Goal: Task Accomplishment & Management: Complete application form

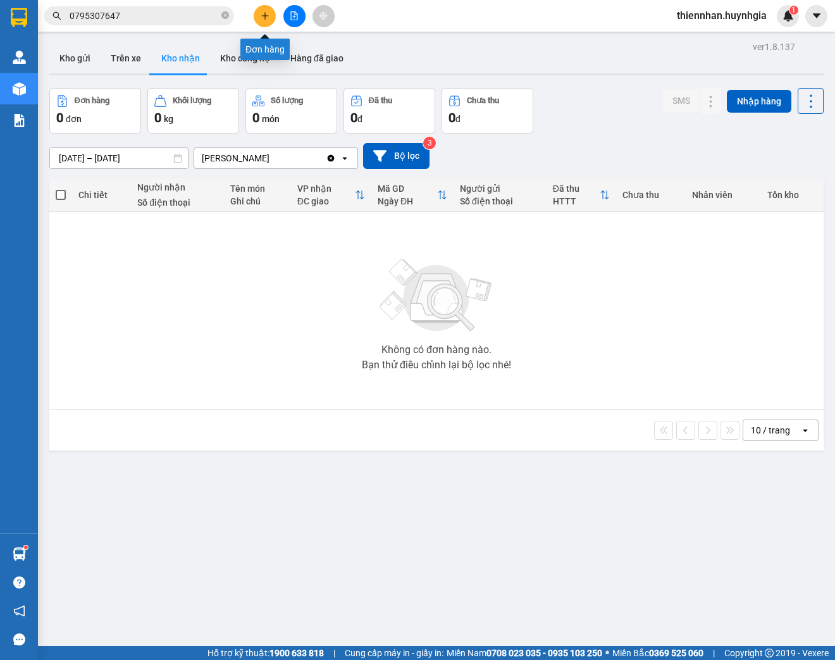
click at [263, 24] on button at bounding box center [265, 16] width 22 height 22
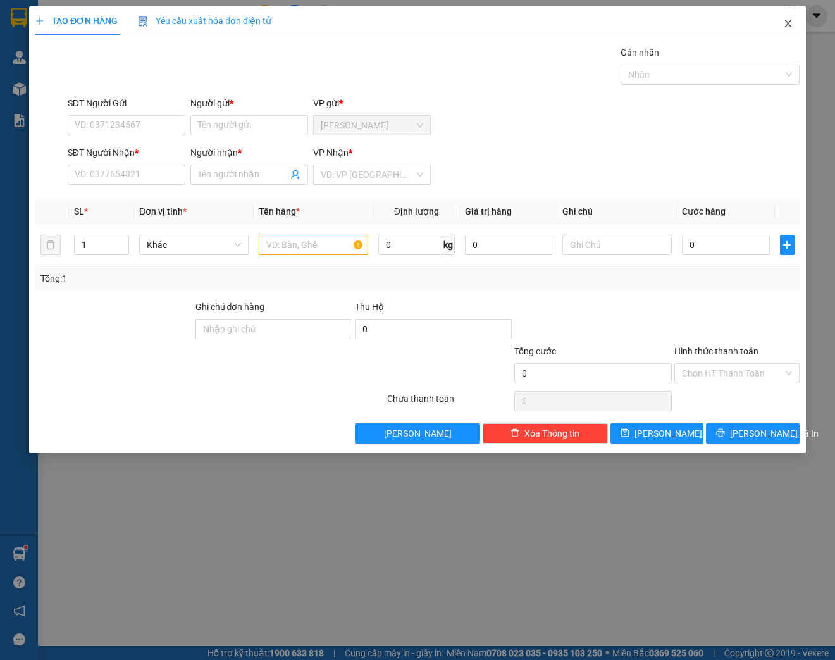
click at [784, 30] on span "Close" at bounding box center [788, 23] width 35 height 35
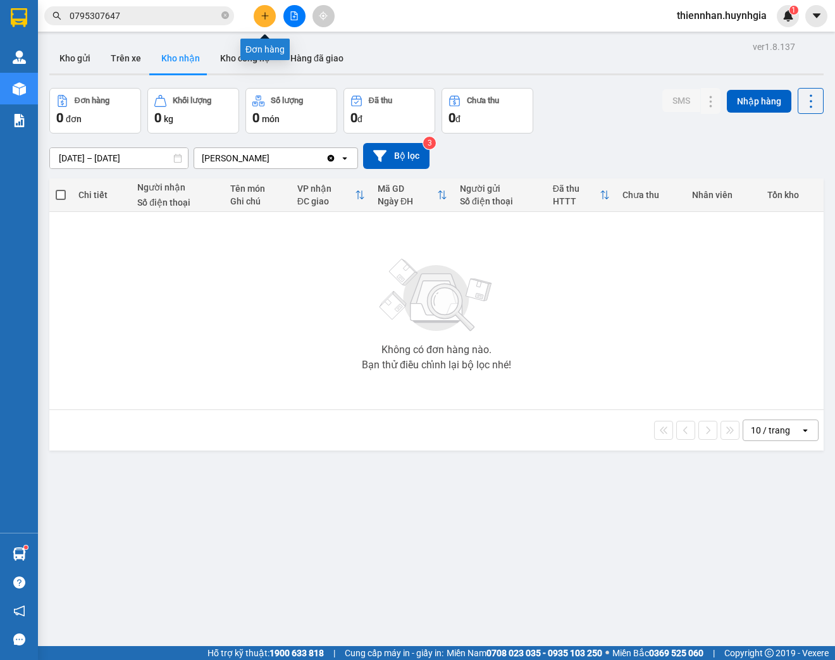
click at [265, 18] on icon "plus" at bounding box center [265, 15] width 1 height 7
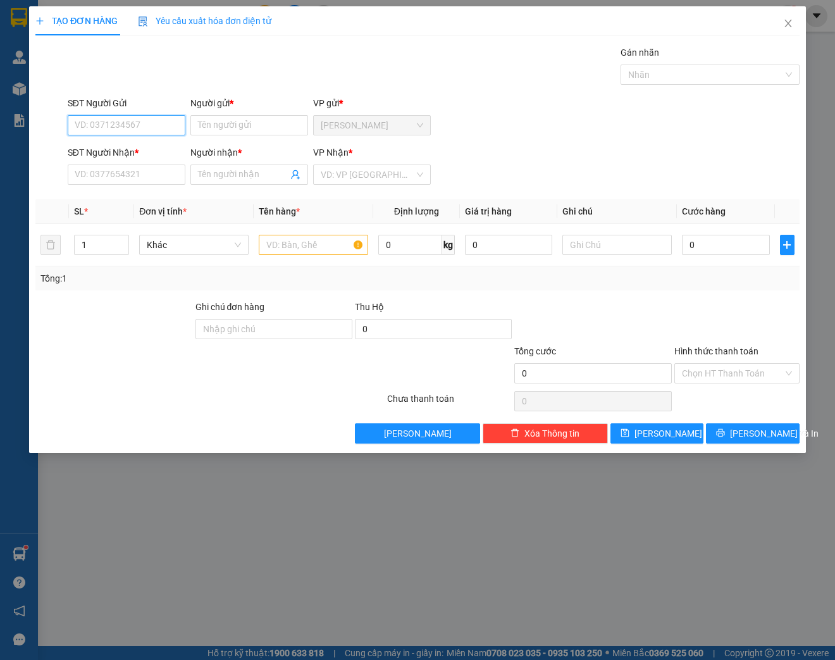
click at [159, 120] on input "SĐT Người Gửi" at bounding box center [127, 125] width 118 height 20
click at [118, 151] on div "0398829377 - MẪN" at bounding box center [126, 150] width 103 height 14
type input "0398829377"
type input "MẪN"
type input "0908232090"
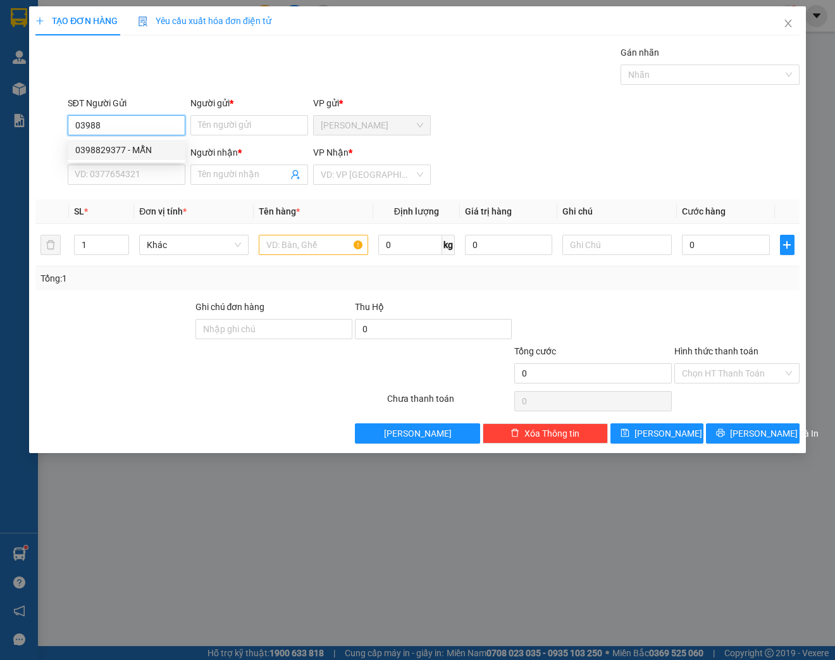
type input "CHỊ [PERSON_NAME]"
type input "0398829377"
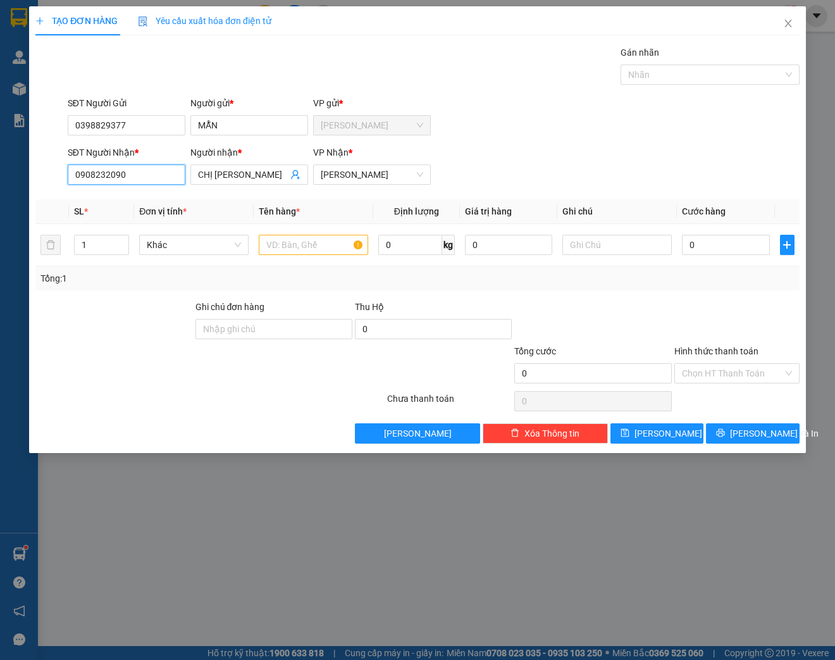
click at [168, 180] on input "0908232090" at bounding box center [127, 175] width 118 height 20
click at [143, 197] on div "0938198598 - QUÂN" at bounding box center [126, 199] width 103 height 14
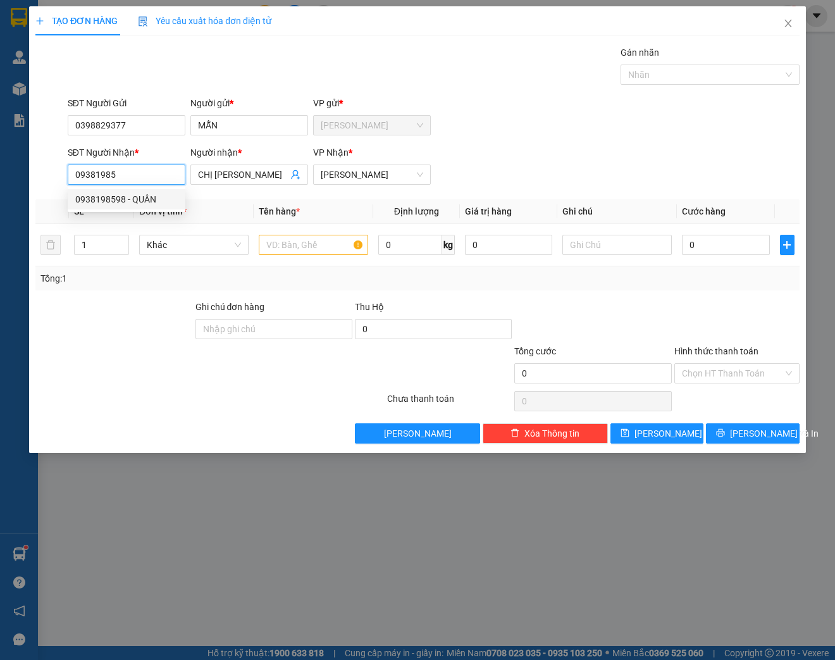
type input "0938198598"
type input "QUÂN"
type input "0938198598"
drag, startPoint x: 498, startPoint y: 165, endPoint x: 370, endPoint y: 224, distance: 141.6
click at [497, 165] on div "SĐT Người Nhận * 0938198598 0938198598 Người nhận * QUÂN VP Nhận * [GEOGRAPHIC_…" at bounding box center [433, 168] width 737 height 44
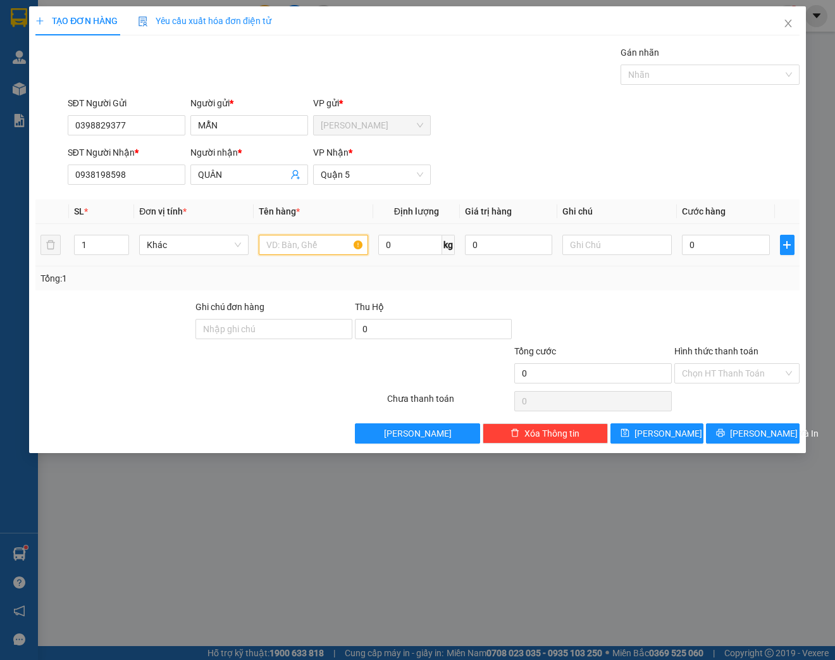
click at [330, 244] on input "text" at bounding box center [313, 245] width 109 height 20
type input "THÙNG"
click at [724, 240] on input "0" at bounding box center [725, 245] width 87 height 20
type input "3"
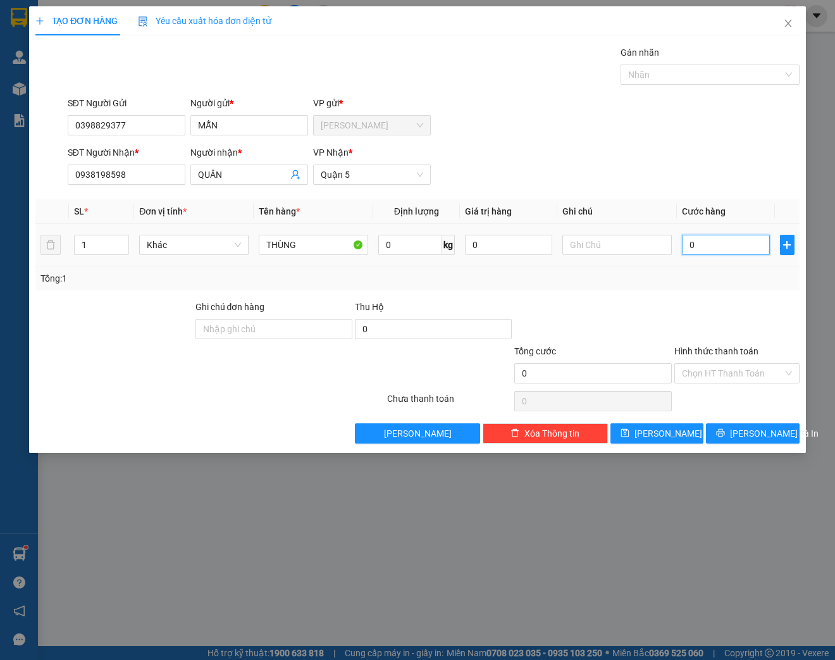
type input "3"
type input "30"
type input "300"
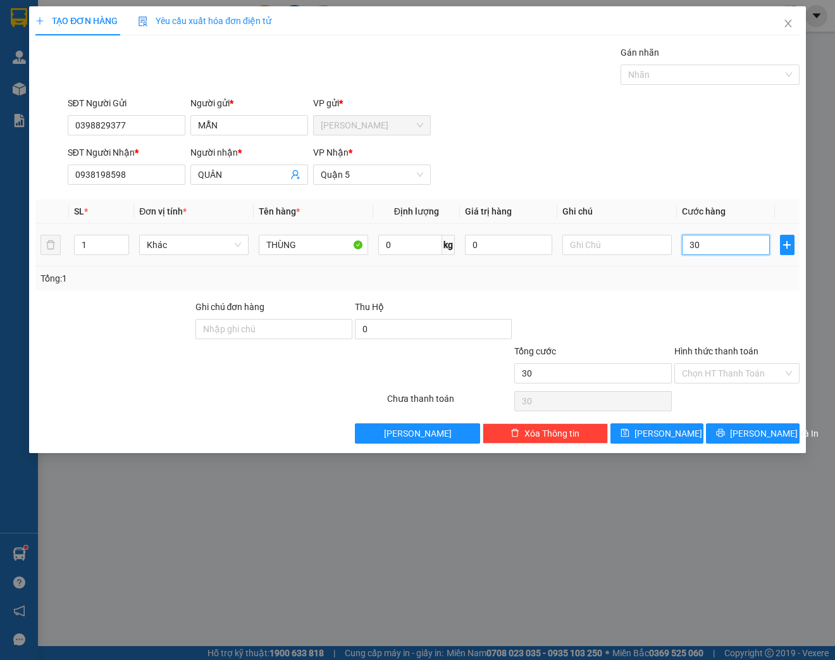
type input "300"
type input "3.000"
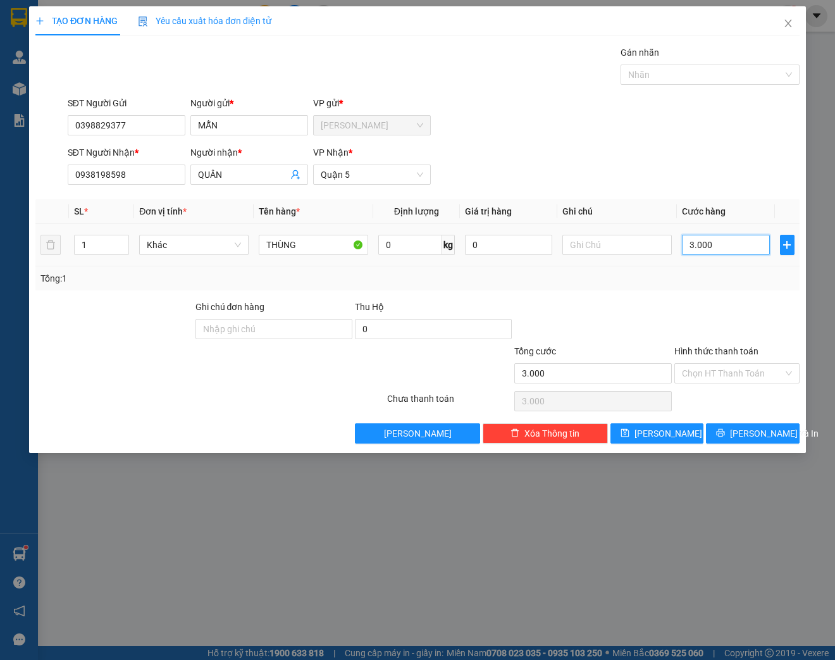
type input "30.000"
click at [754, 371] on input "Hình thức thanh toán" at bounding box center [732, 373] width 101 height 19
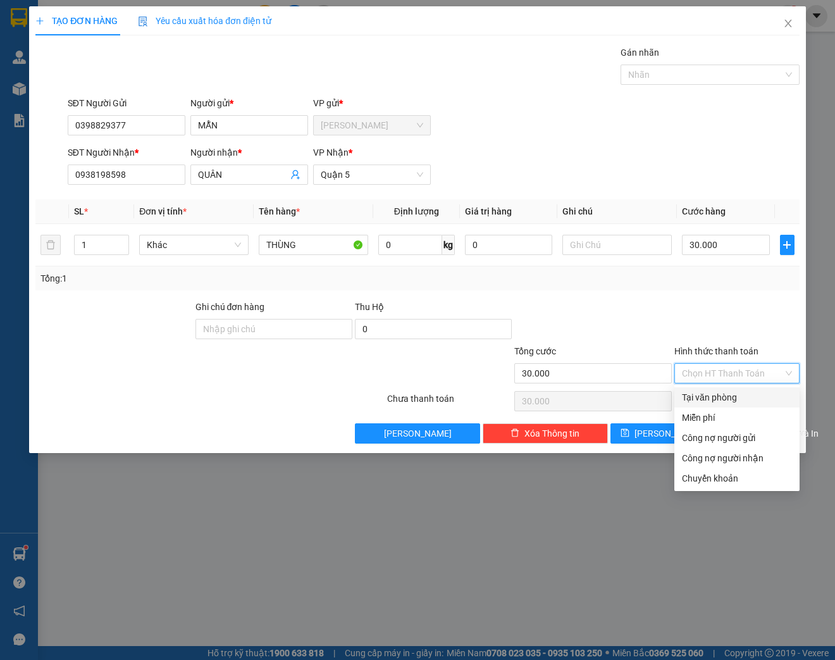
click at [759, 406] on div "Tại văn phòng" at bounding box center [737, 397] width 125 height 20
type input "0"
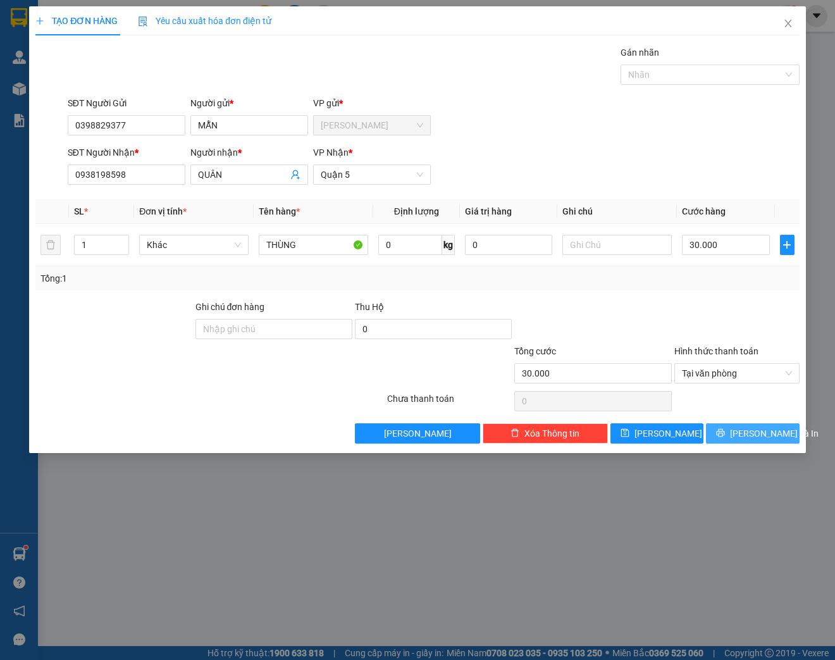
click at [760, 433] on span "[PERSON_NAME] và In" at bounding box center [774, 434] width 89 height 14
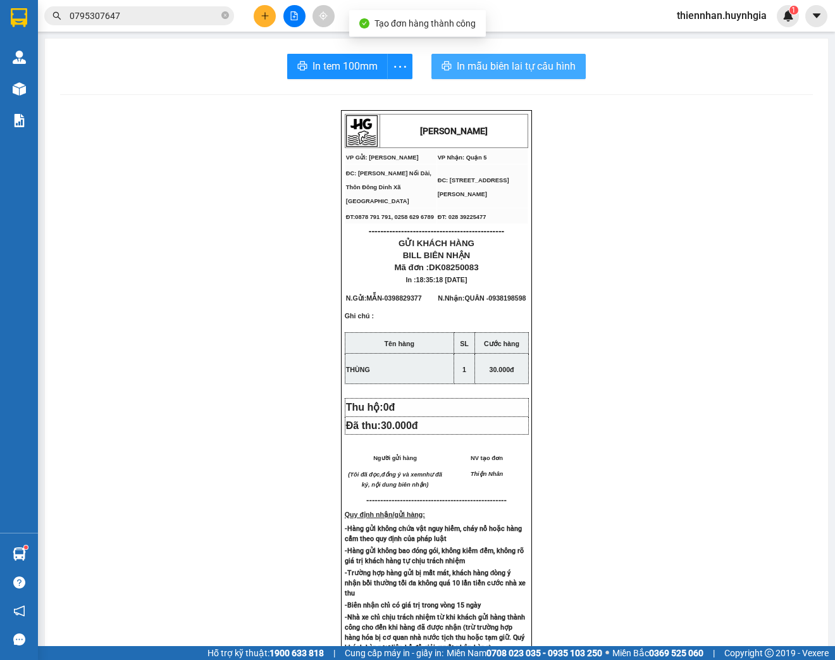
click at [545, 66] on span "In mẫu biên lai tự cấu hình" at bounding box center [516, 66] width 119 height 16
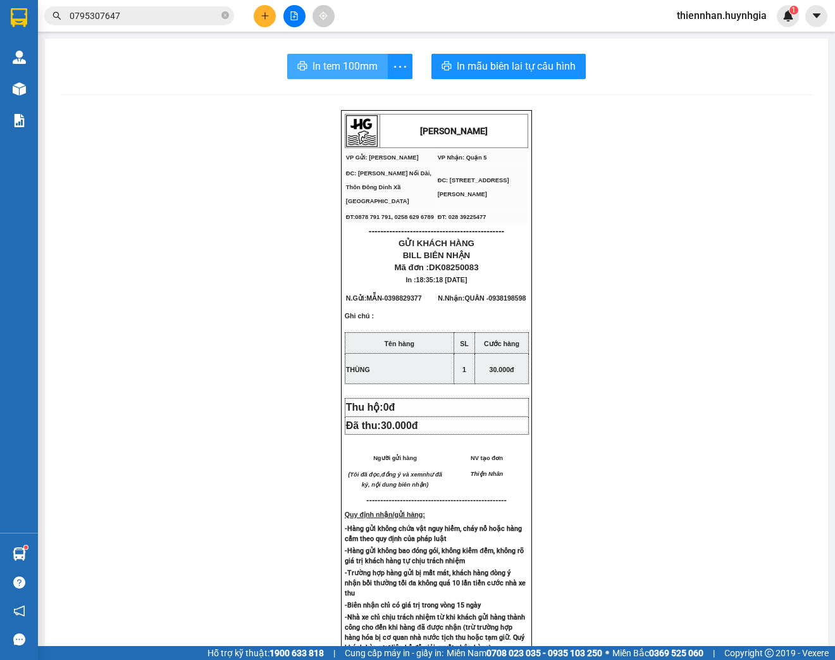
click at [337, 58] on span "In tem 100mm" at bounding box center [345, 66] width 65 height 16
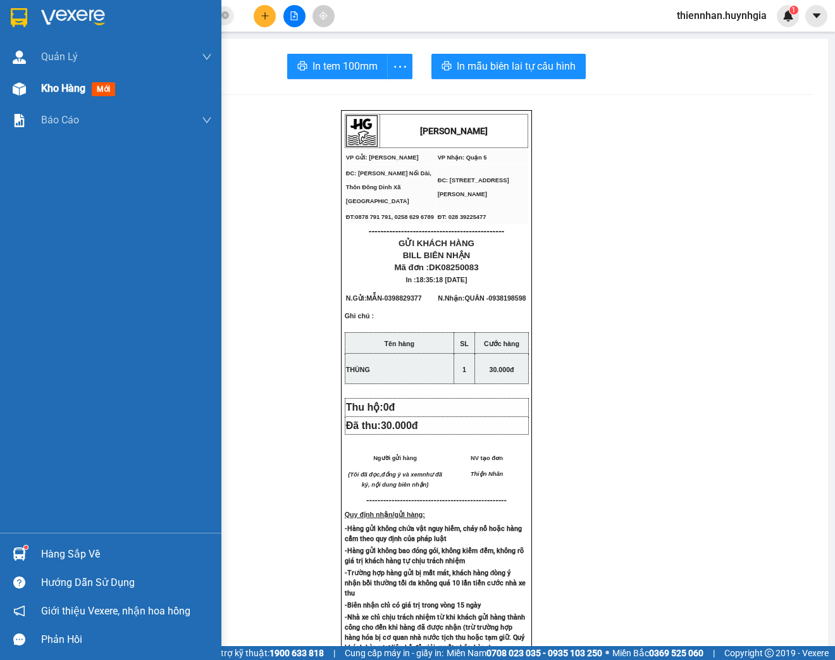
click at [44, 80] on div "Kho hàng mới" at bounding box center [126, 89] width 171 height 32
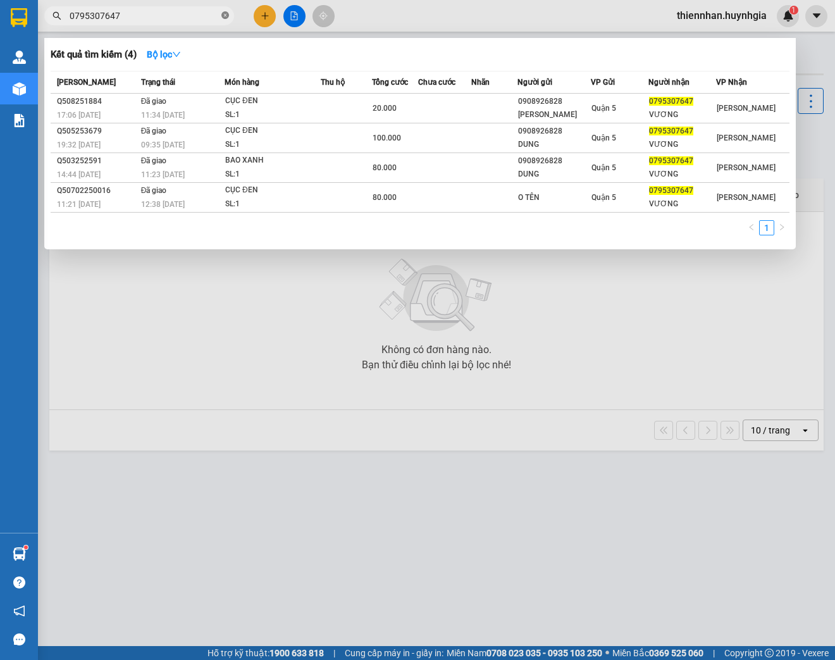
click at [228, 13] on icon "close-circle" at bounding box center [225, 15] width 8 height 8
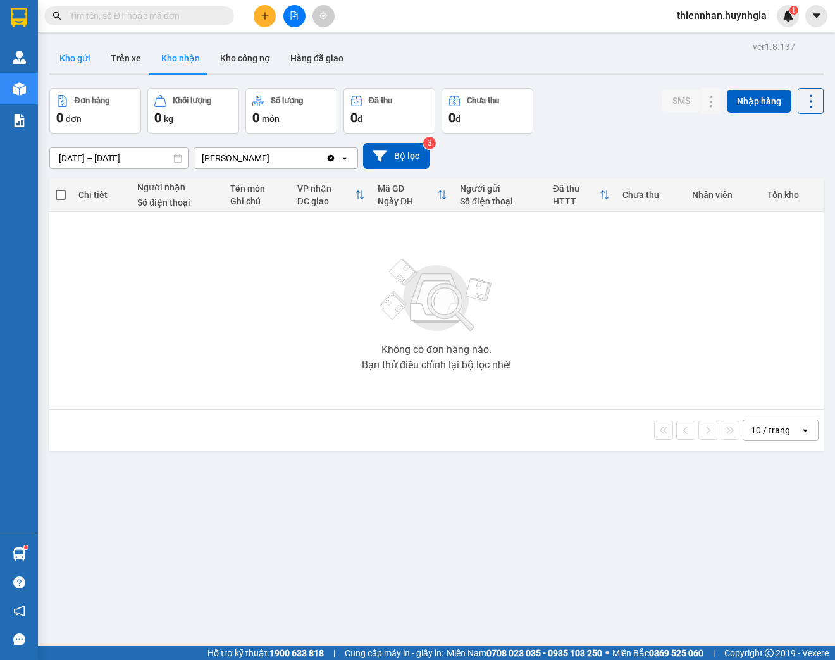
click at [73, 58] on button "Kho gửi" at bounding box center [74, 58] width 51 height 30
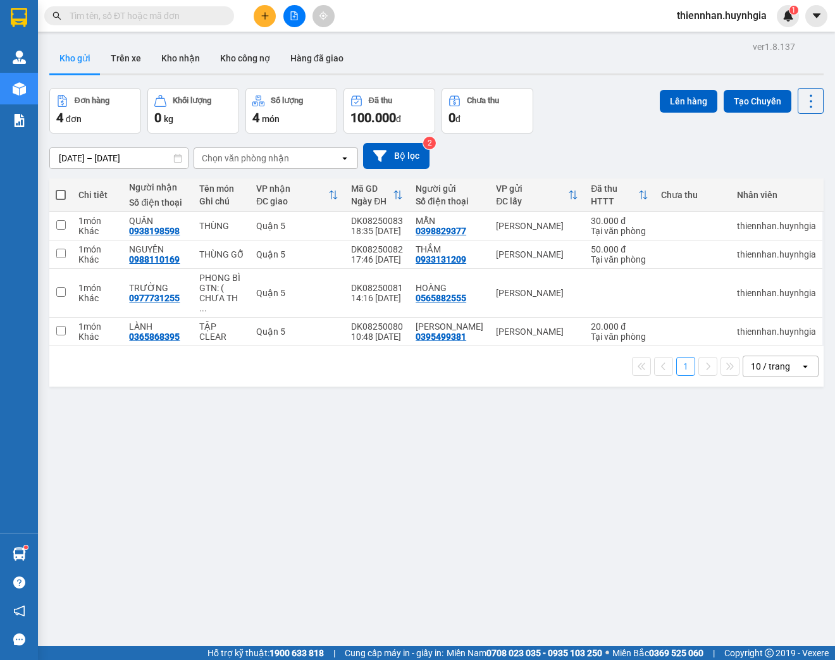
click at [271, 13] on button at bounding box center [265, 16] width 22 height 22
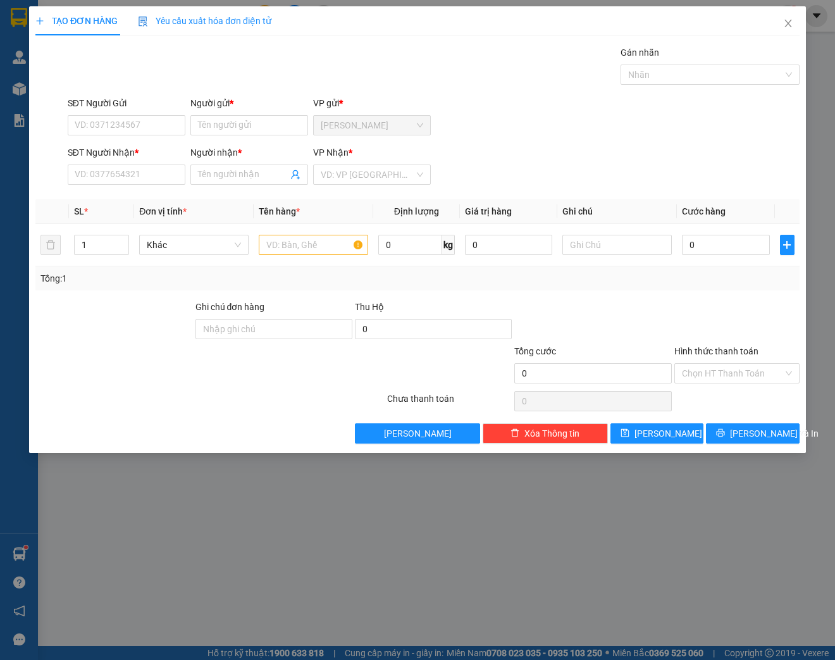
click at [415, 287] on div "Tổng: 1" at bounding box center [417, 278] width 764 height 24
click at [111, 125] on input "SĐT Người Gửi" at bounding box center [127, 125] width 118 height 20
click at [143, 129] on input "SĐT Người Gửi" at bounding box center [127, 125] width 118 height 20
paste input "0933152352"
type input "0933152352"
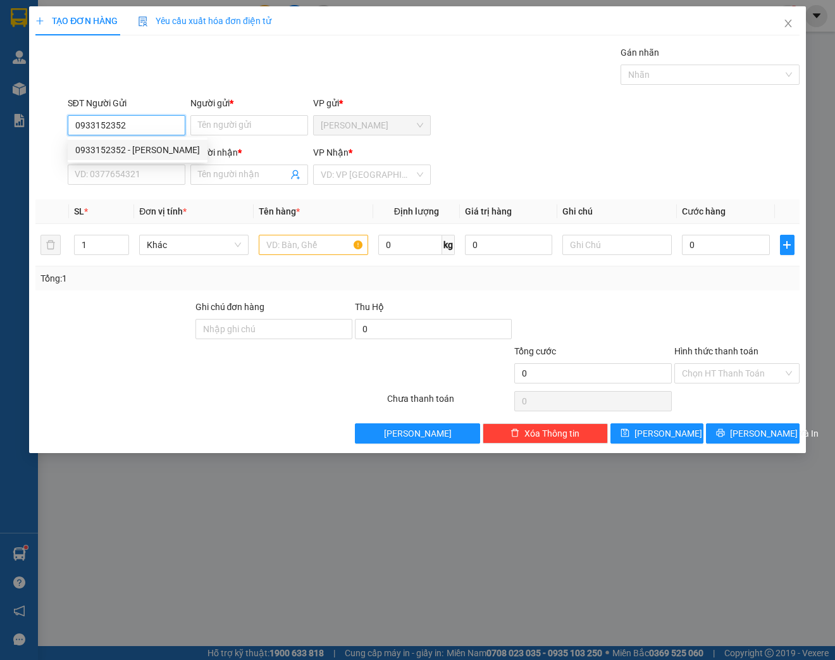
click at [177, 149] on div "0933152352 - [PERSON_NAME]" at bounding box center [137, 150] width 125 height 14
type input "[PERSON_NAME]"
type input "0987299318"
type input "LIÊM"
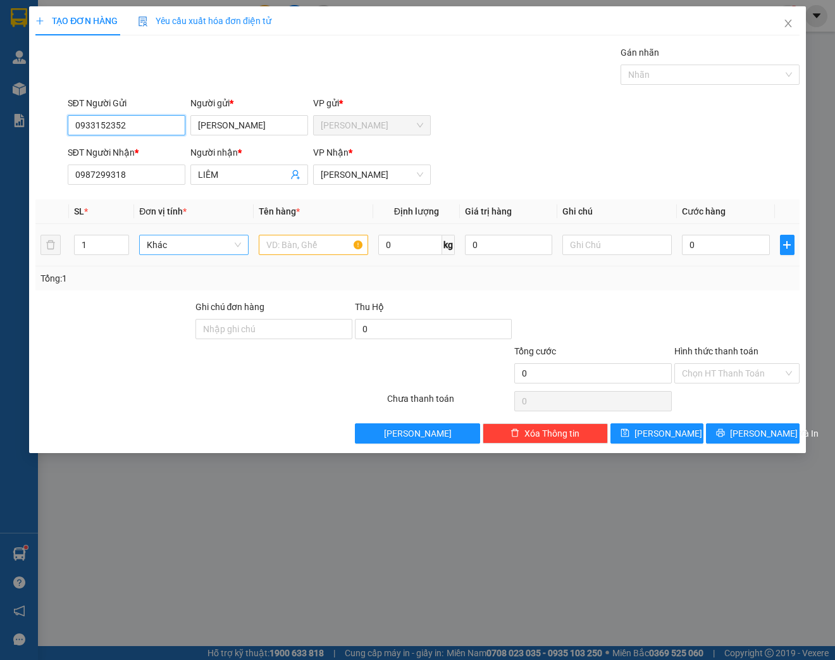
click at [220, 246] on span "Khác" at bounding box center [194, 244] width 94 height 19
type input "0933152352"
type input "THÙNG"
click at [723, 247] on input "0" at bounding box center [725, 245] width 87 height 20
type input "3"
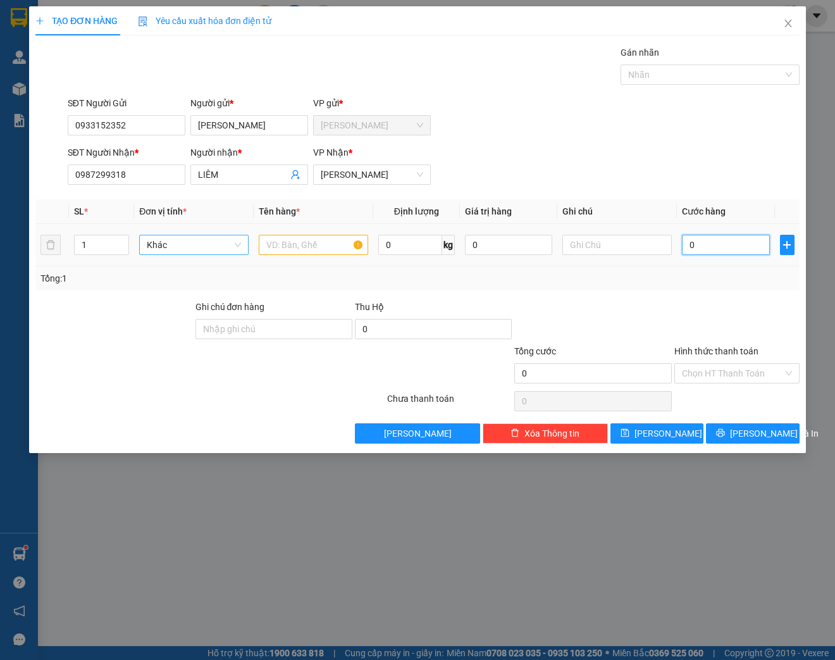
type input "3"
type input "30"
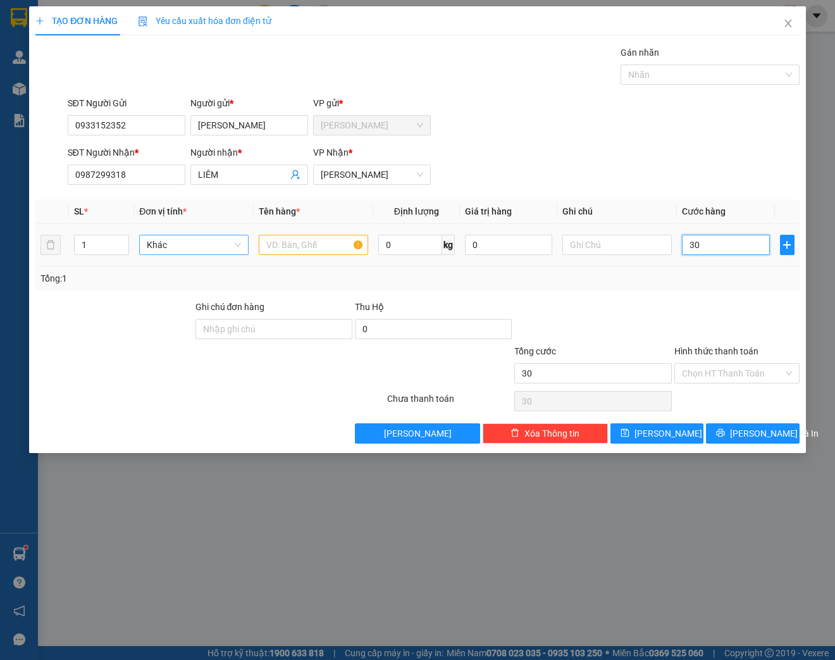
type input "300"
type input "3.000"
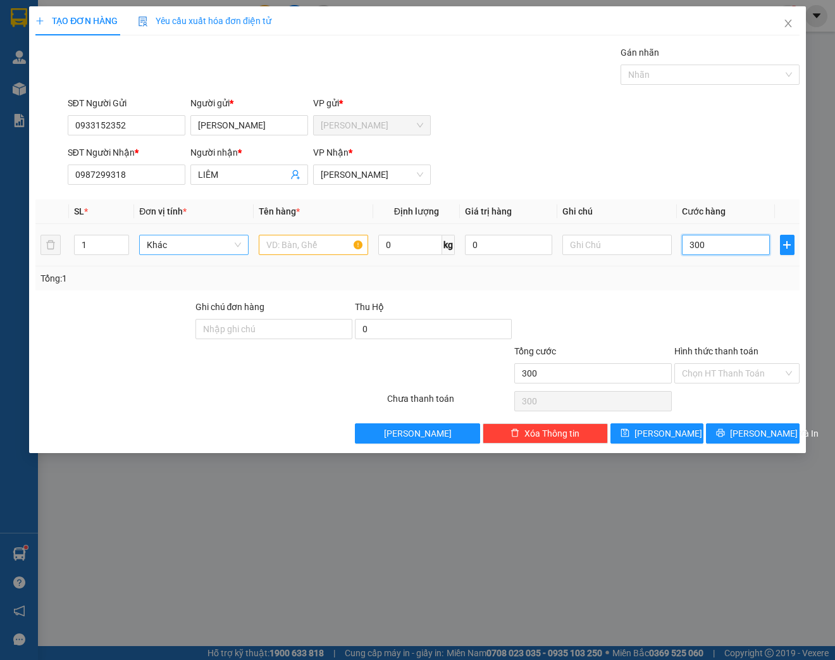
type input "3.000"
type input "30.000"
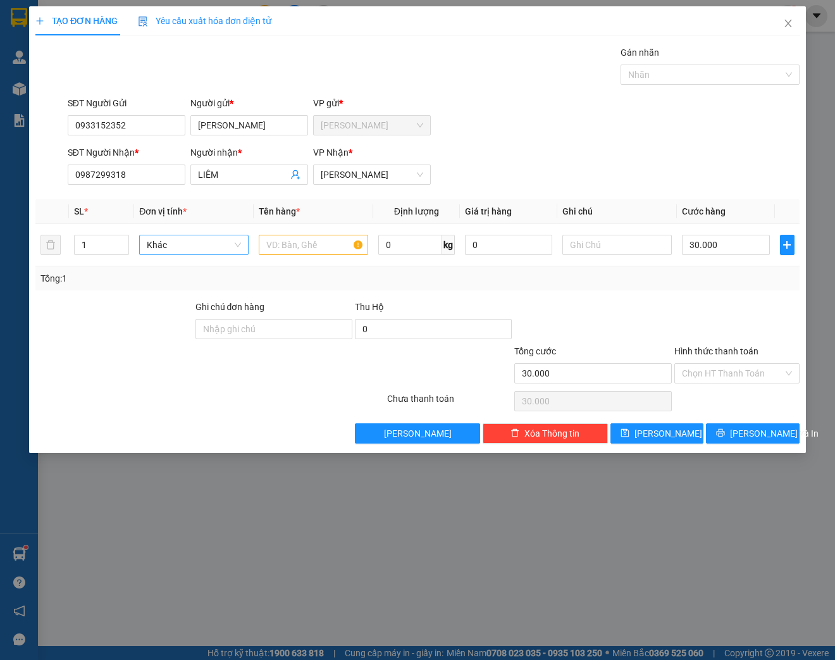
click at [716, 300] on div at bounding box center [737, 322] width 128 height 44
click at [727, 379] on input "Hình thức thanh toán" at bounding box center [732, 373] width 101 height 19
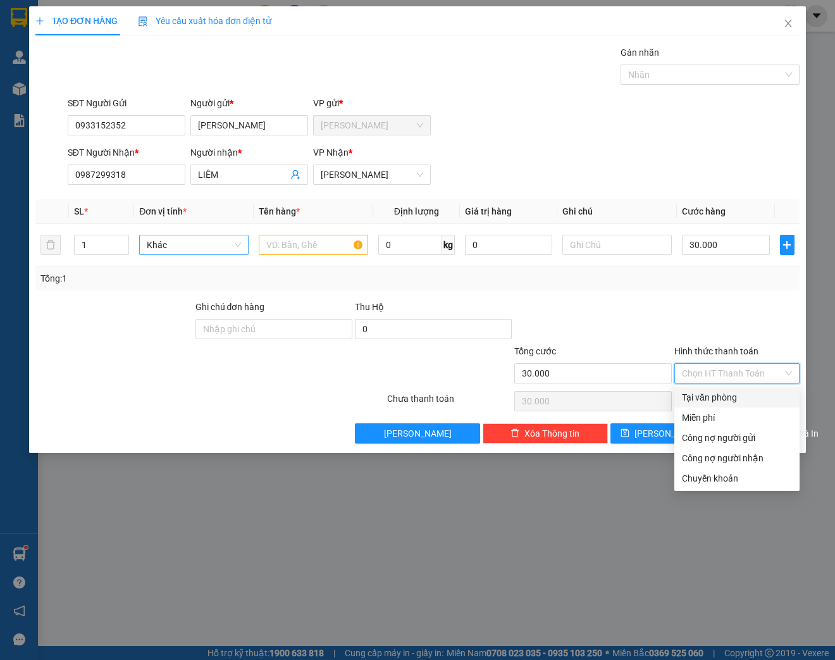
click at [724, 397] on div "Tại văn phòng" at bounding box center [737, 397] width 110 height 14
type input "0"
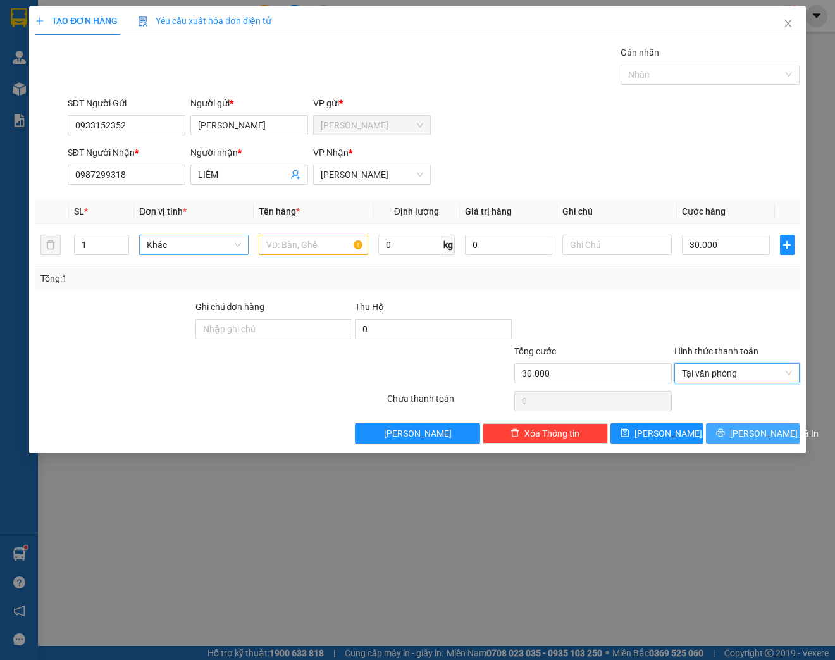
click at [725, 437] on span "printer" at bounding box center [720, 433] width 9 height 10
click at [304, 246] on input "text" at bounding box center [313, 245] width 109 height 20
click at [731, 438] on button "[PERSON_NAME] và In" at bounding box center [752, 433] width 93 height 20
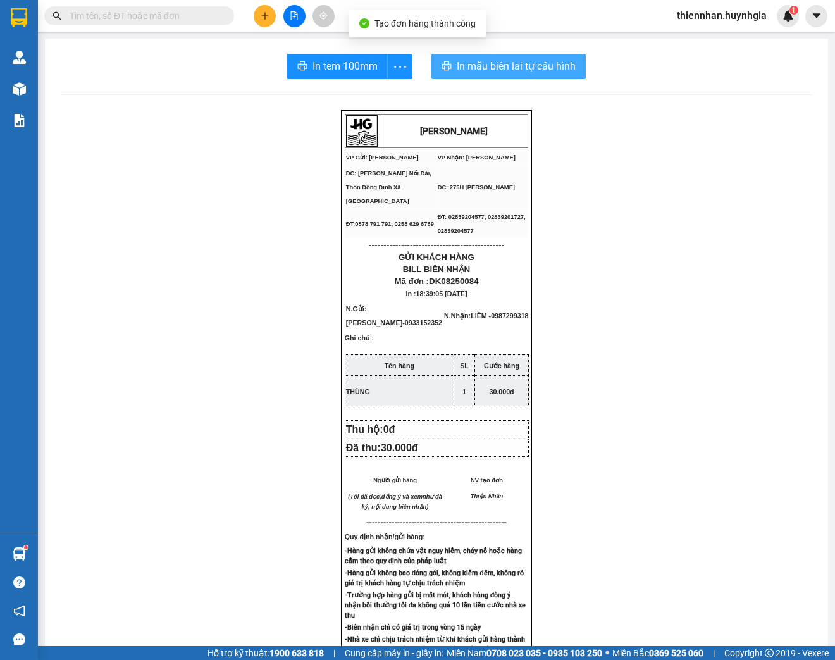
click at [516, 72] on span "In mẫu biên lai tự cấu hình" at bounding box center [516, 66] width 119 height 16
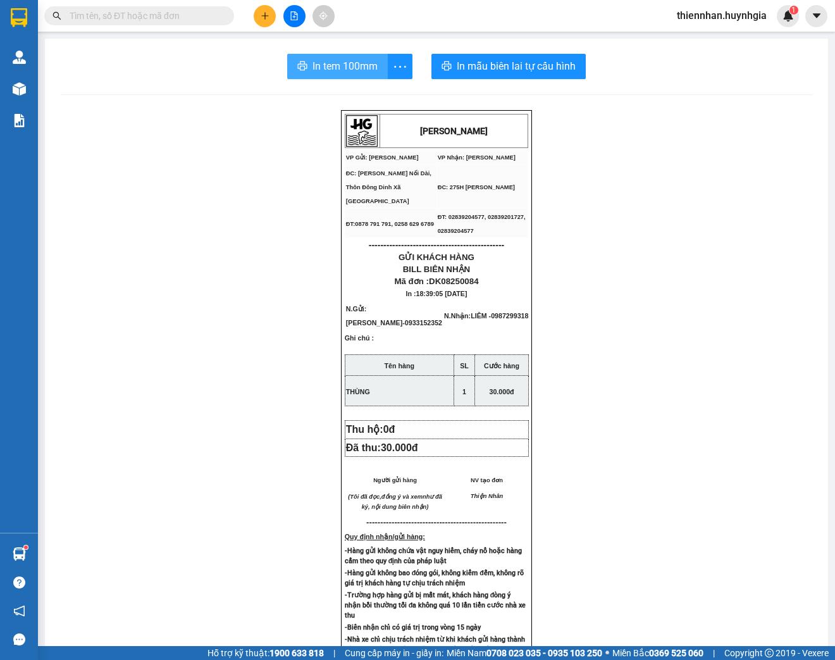
click at [341, 68] on span "In tem 100mm" at bounding box center [345, 66] width 65 height 16
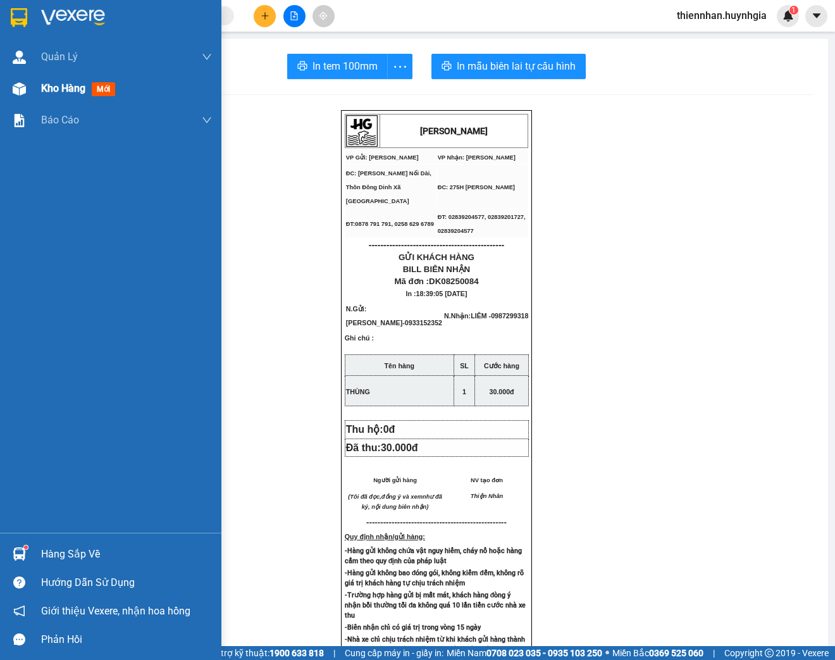
click at [57, 94] on span "Kho hàng" at bounding box center [63, 88] width 44 height 12
